Goal: Task Accomplishment & Management: Complete application form

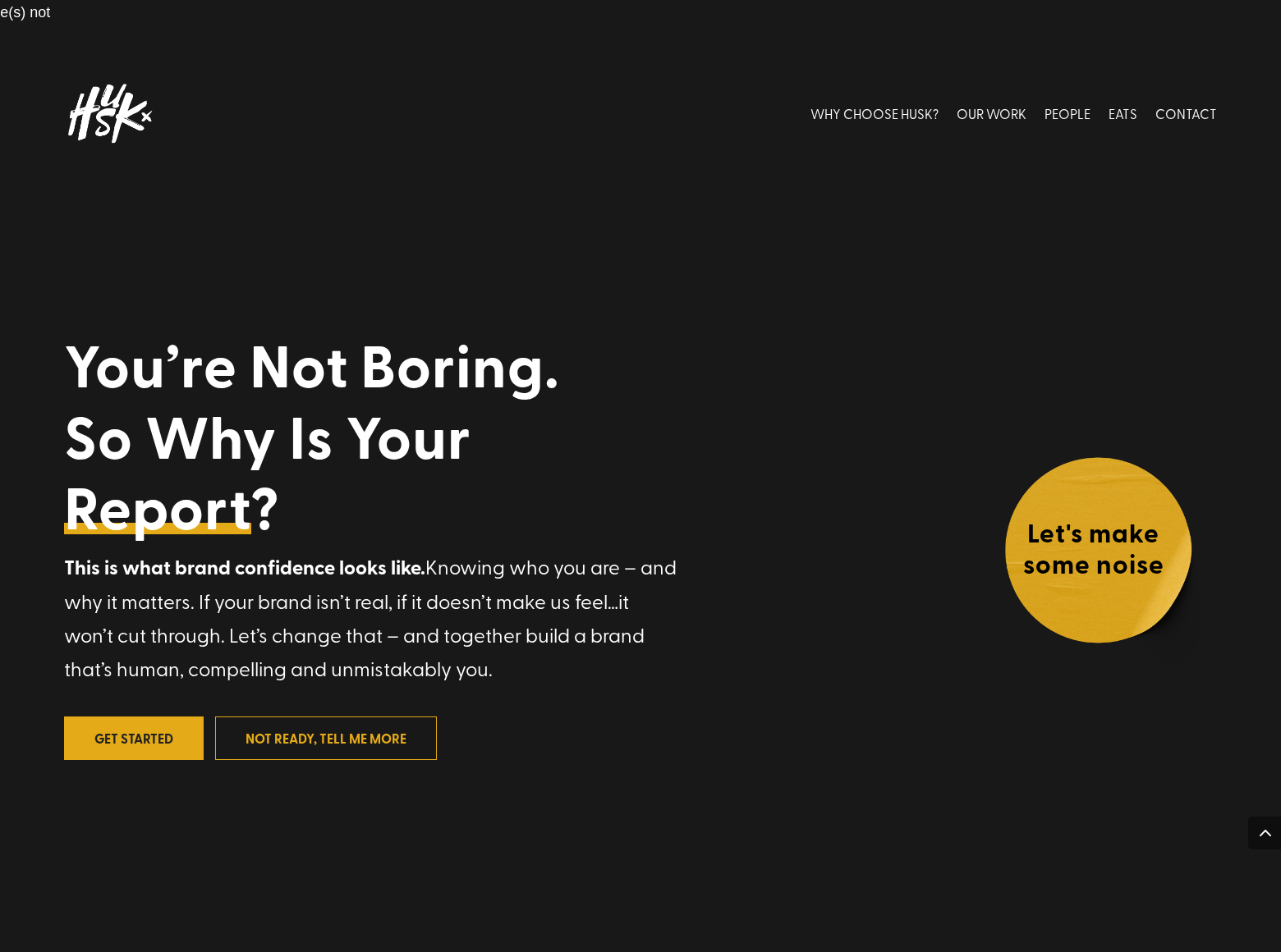
scroll to position [4600, 0]
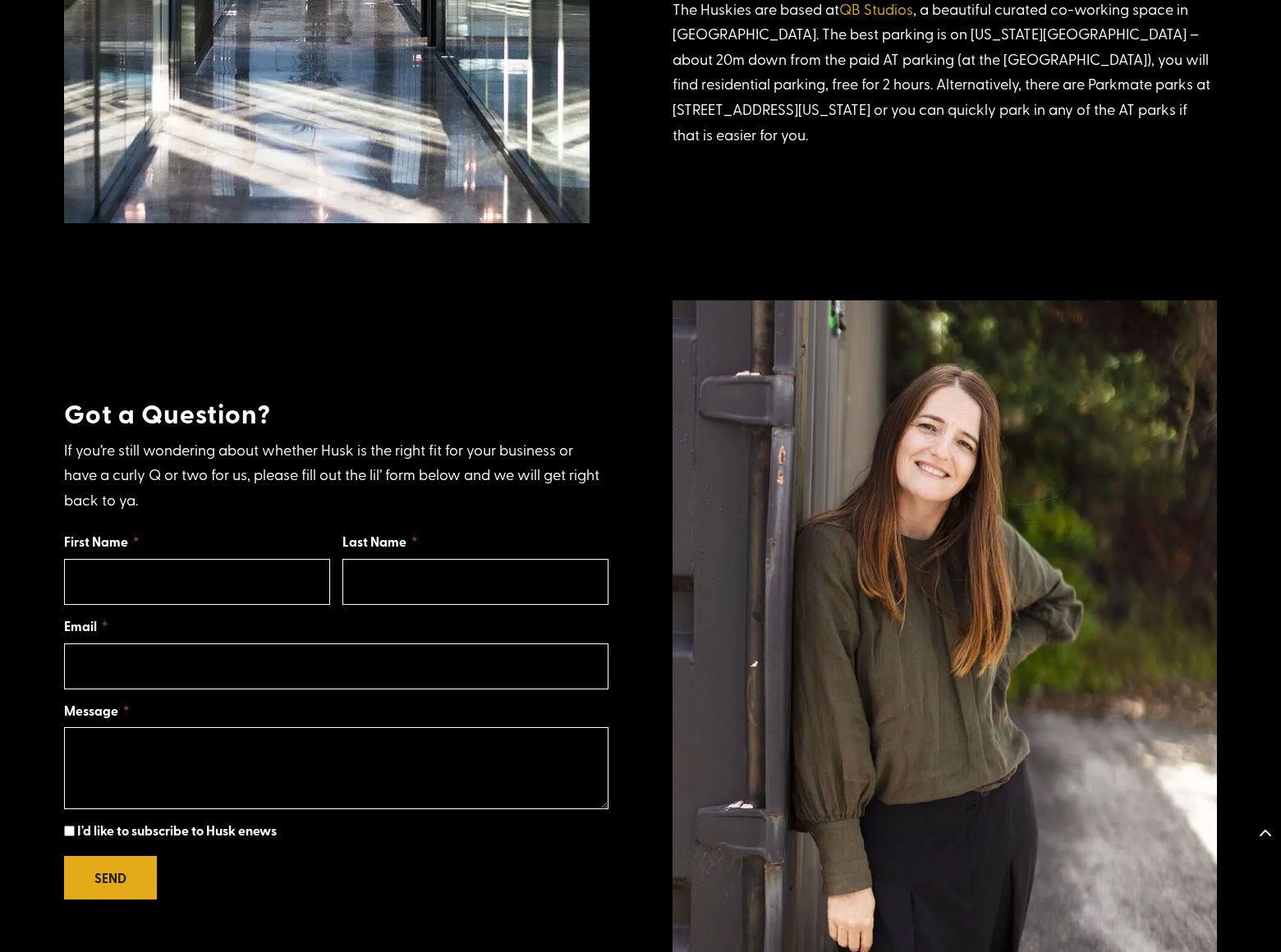
scroll to position [1000, 0]
checkbox input "true"
click at [336, 698] on div "Message" at bounding box center [336, 754] width 544 height 113
type input "[PERSON_NAME]"
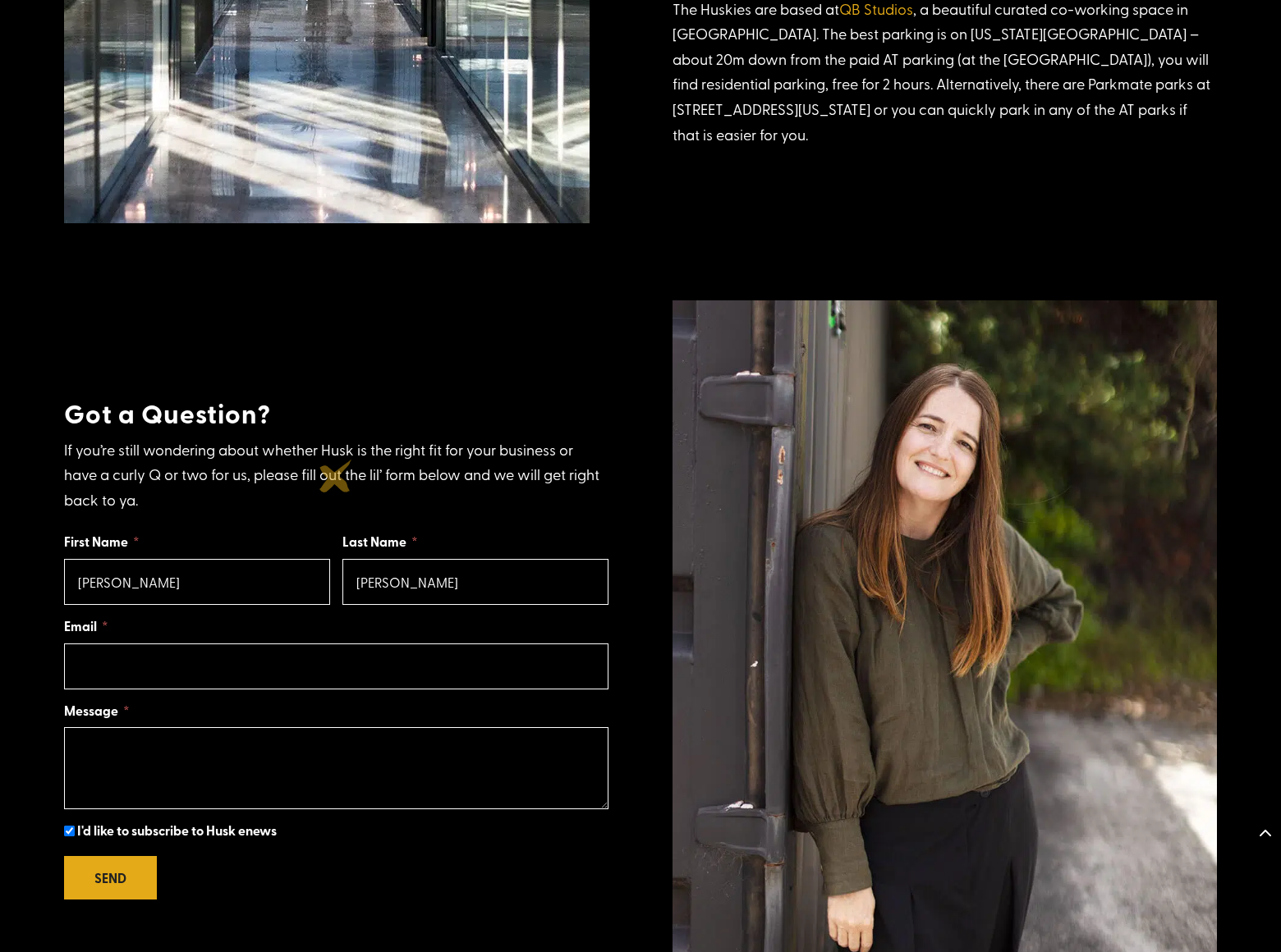
type input "[PERSON_NAME]"
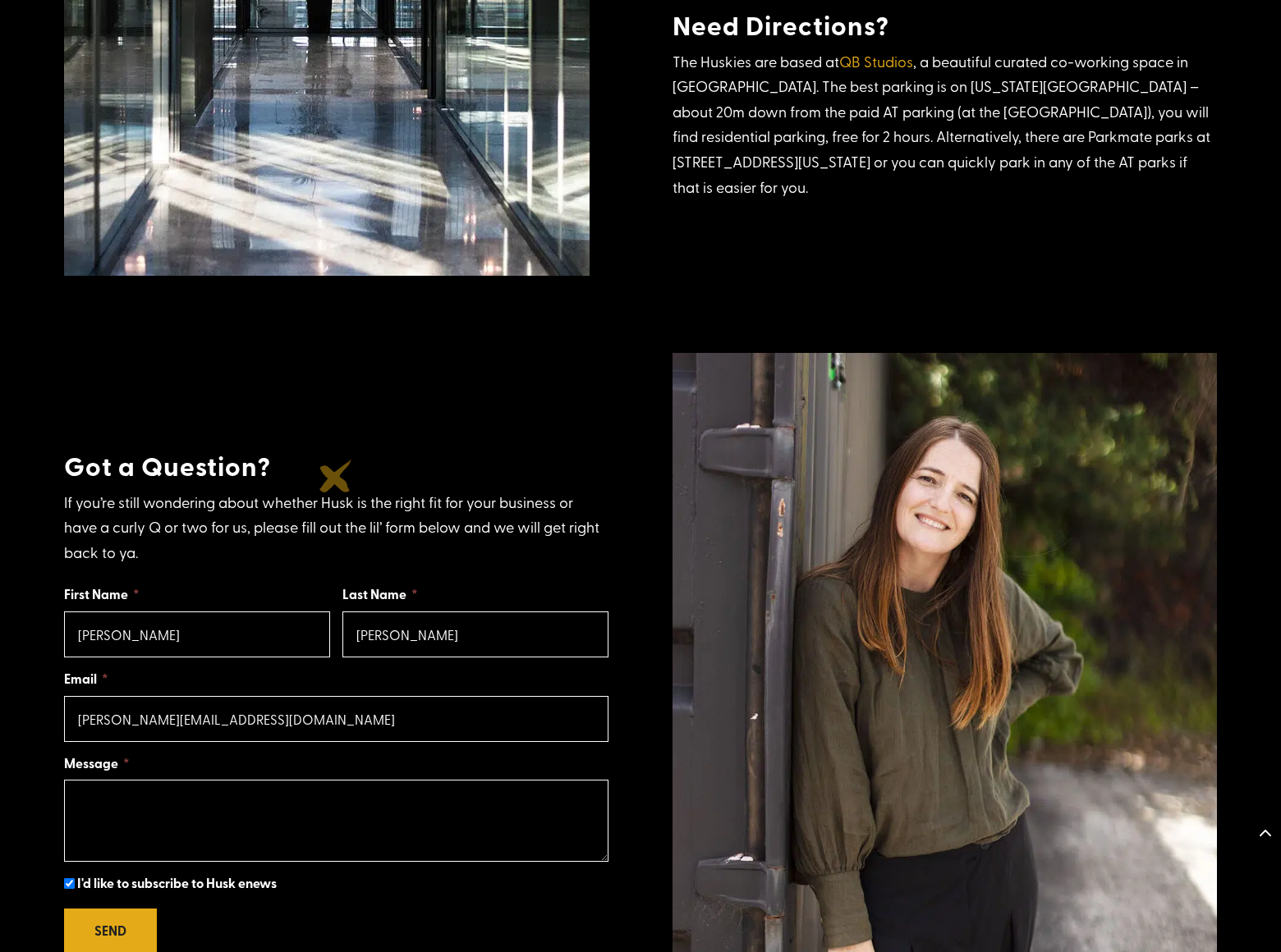
type input "[PERSON_NAME][EMAIL_ADDRESS][DOMAIN_NAME]"
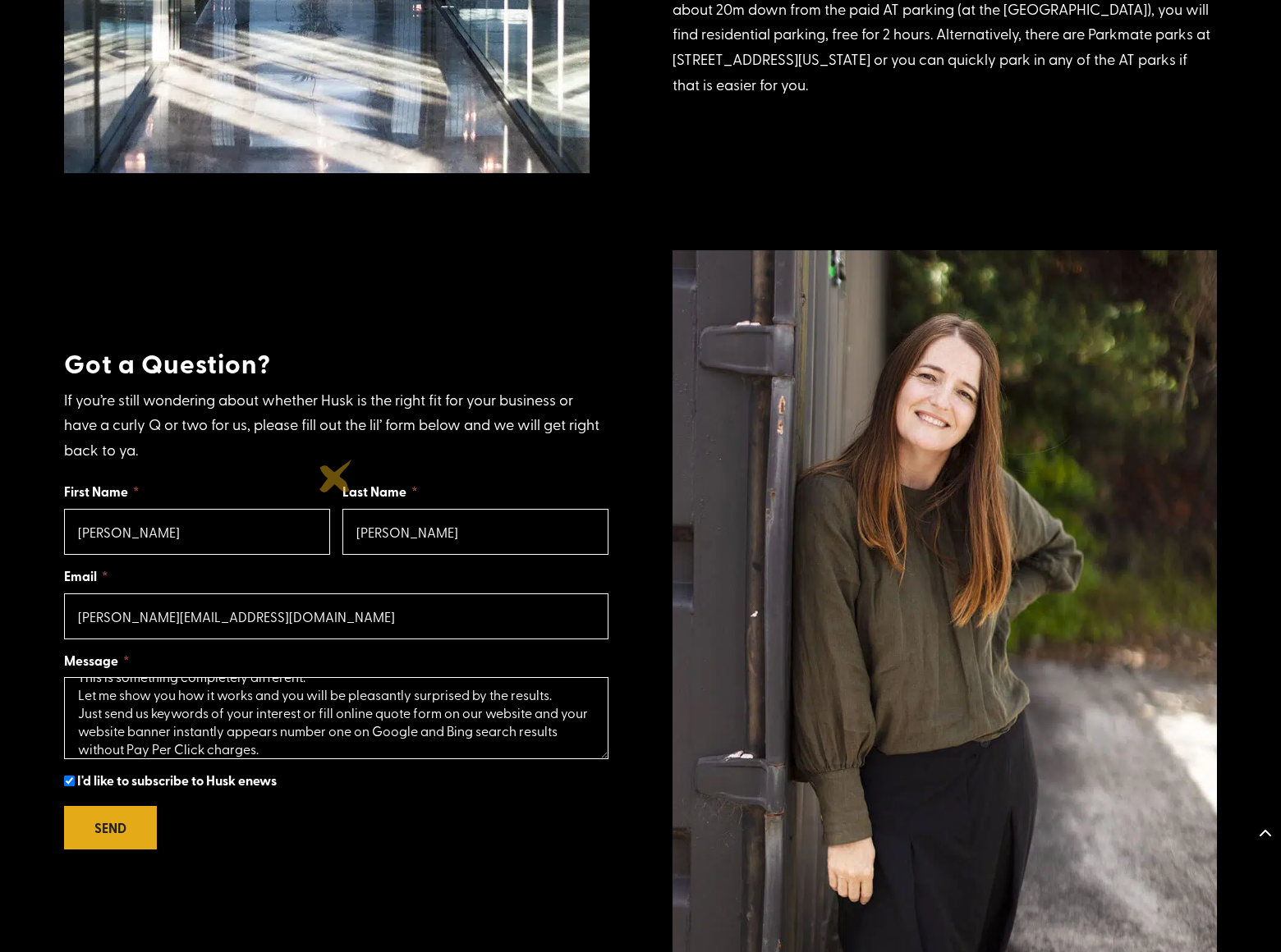
scroll to position [60, 0]
type textarea "I am not offering to you SEO, nor Pay Per Click Advertising. This is something …"
click at [110, 806] on button "SEND" at bounding box center [110, 828] width 93 height 44
